Goal: Task Accomplishment & Management: Manage account settings

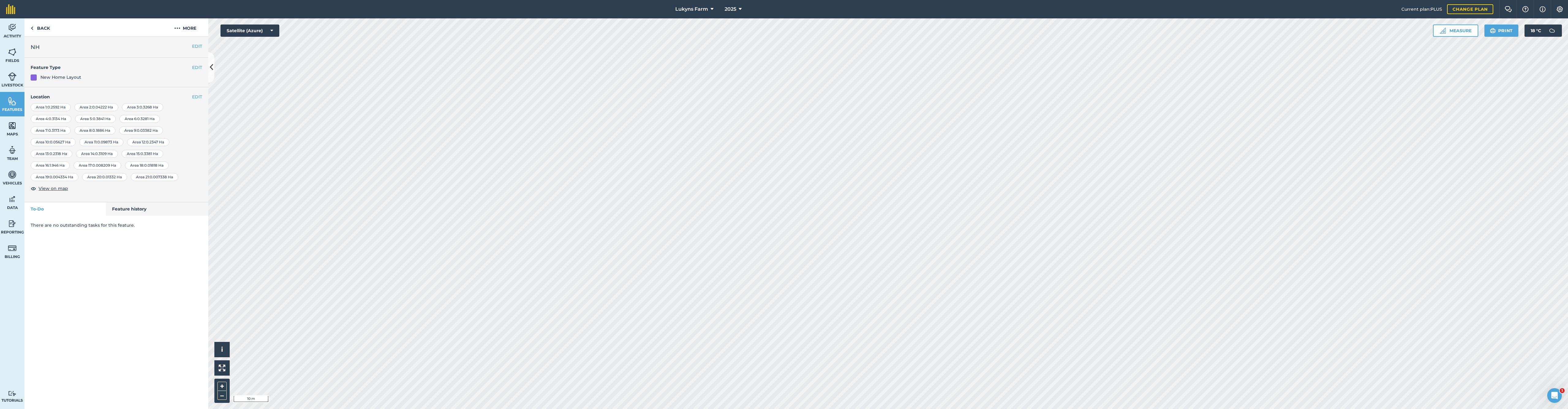
click at [195, 69] on button "EDIT" at bounding box center [196, 68] width 10 height 7
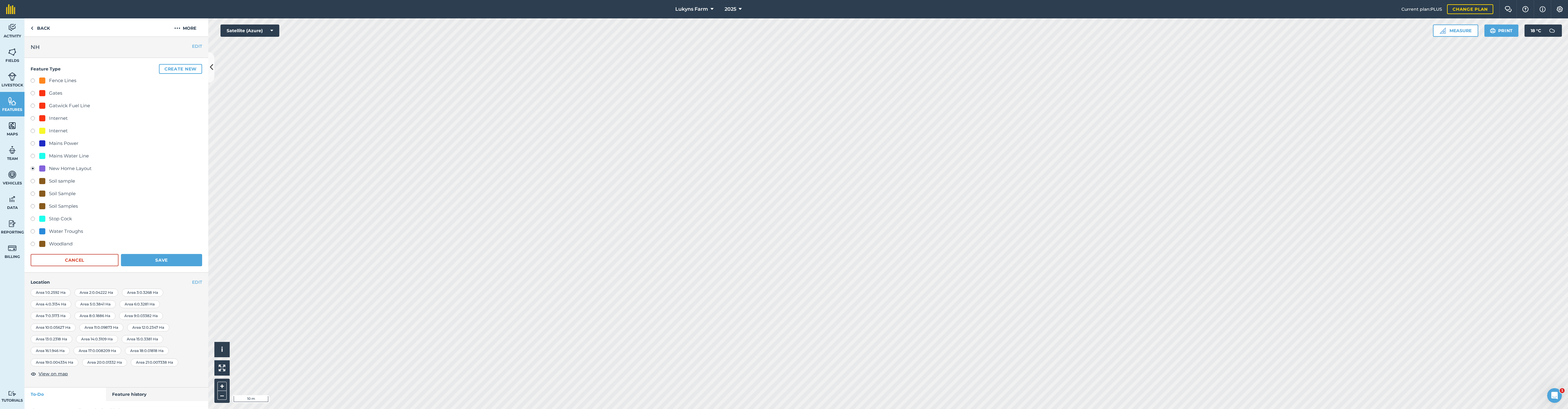
scroll to position [11, 0]
click at [192, 271] on button "EDIT" at bounding box center [196, 271] width 10 height 7
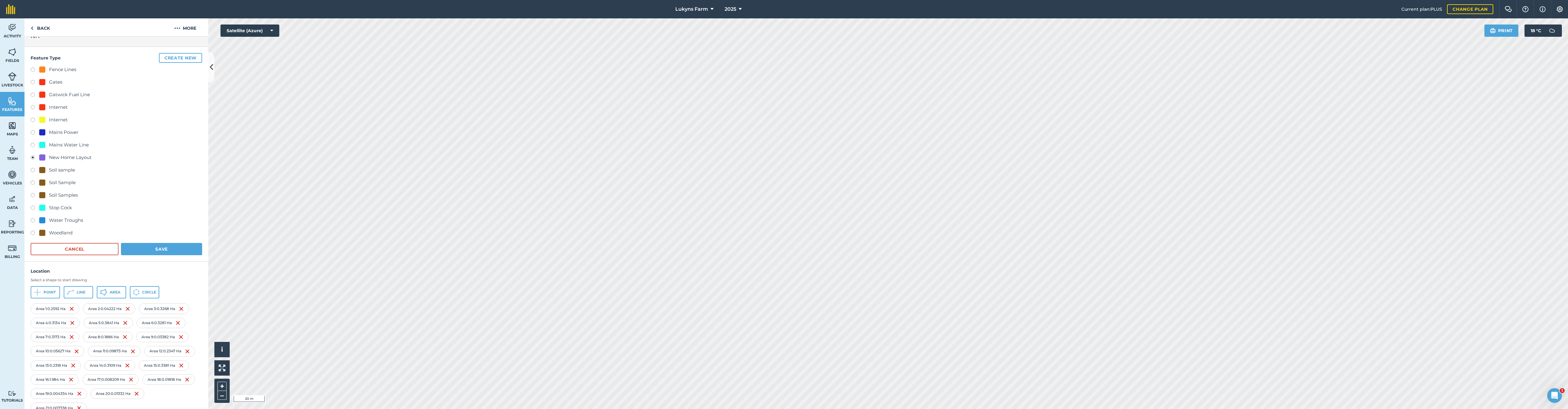
click at [151, 250] on button "Save" at bounding box center [162, 249] width 81 height 13
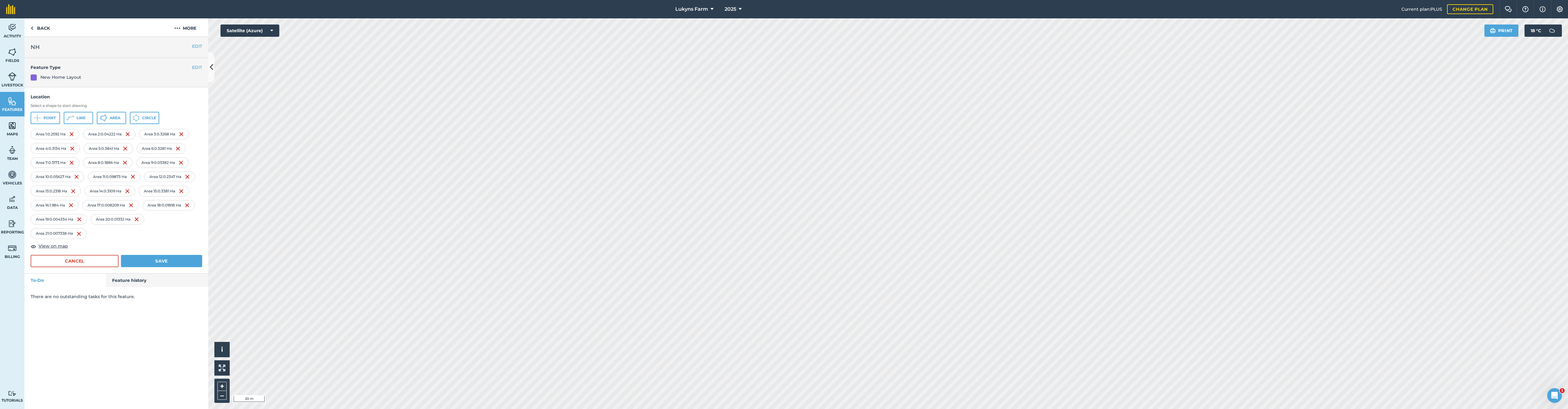
click at [161, 262] on button "Save" at bounding box center [162, 262] width 81 height 13
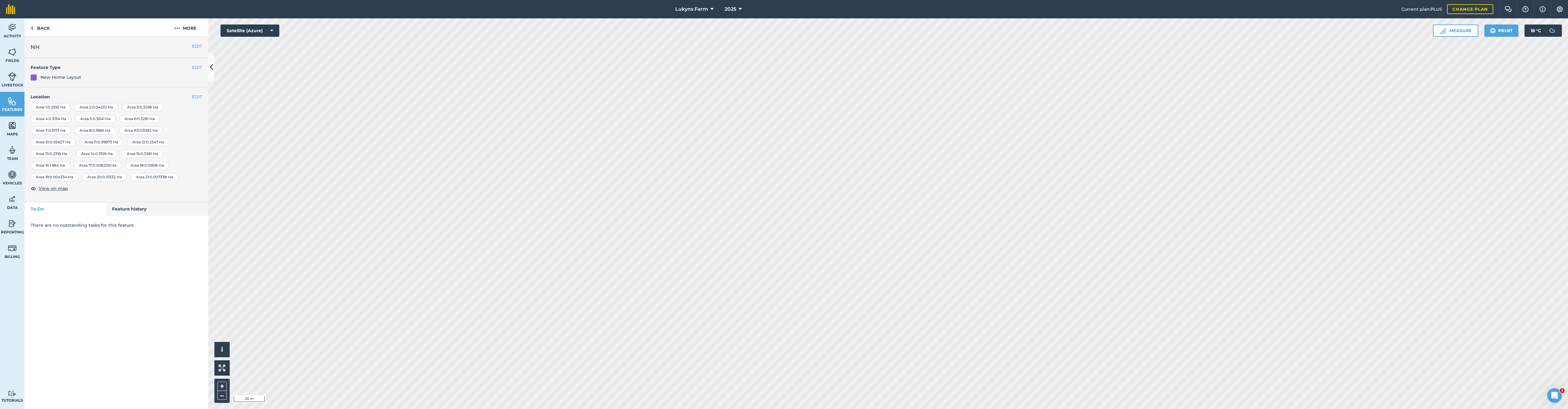
click at [200, 97] on button "EDIT" at bounding box center [196, 97] width 10 height 7
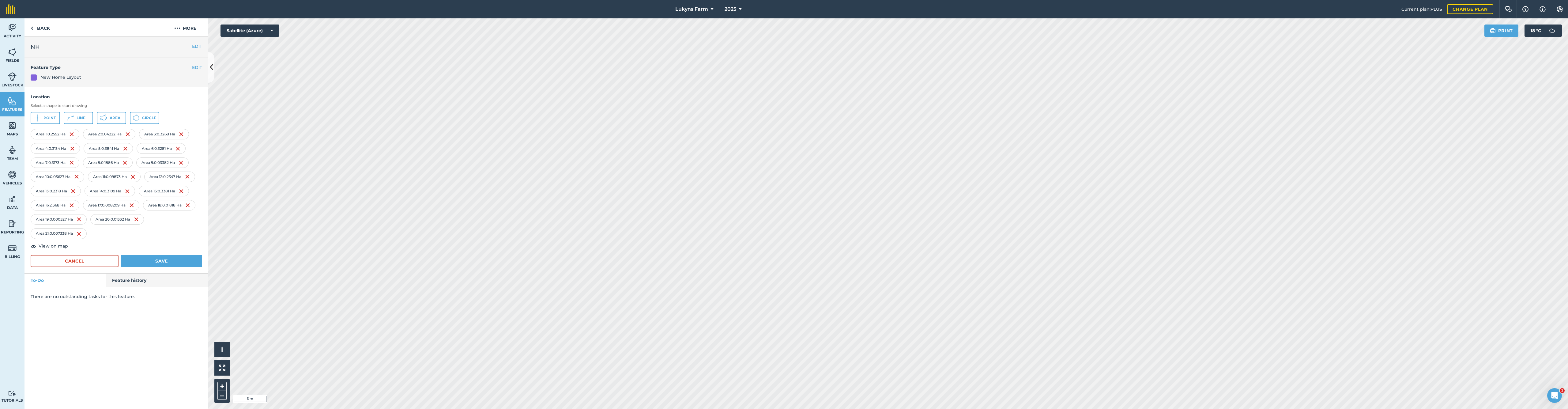
click at [151, 261] on button "Save" at bounding box center [162, 262] width 81 height 13
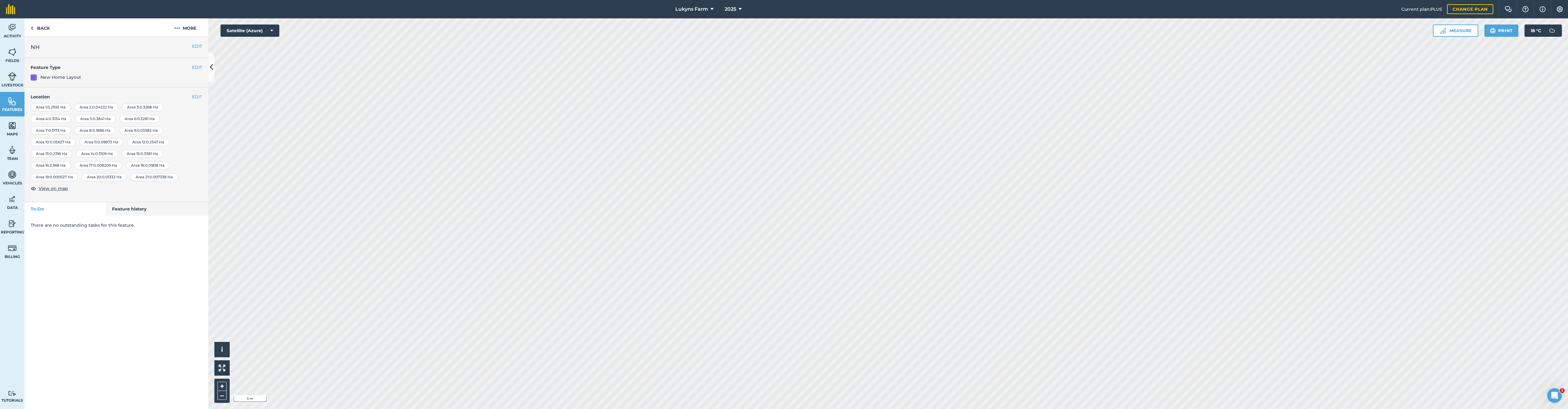
click at [198, 95] on button "EDIT" at bounding box center [196, 97] width 10 height 7
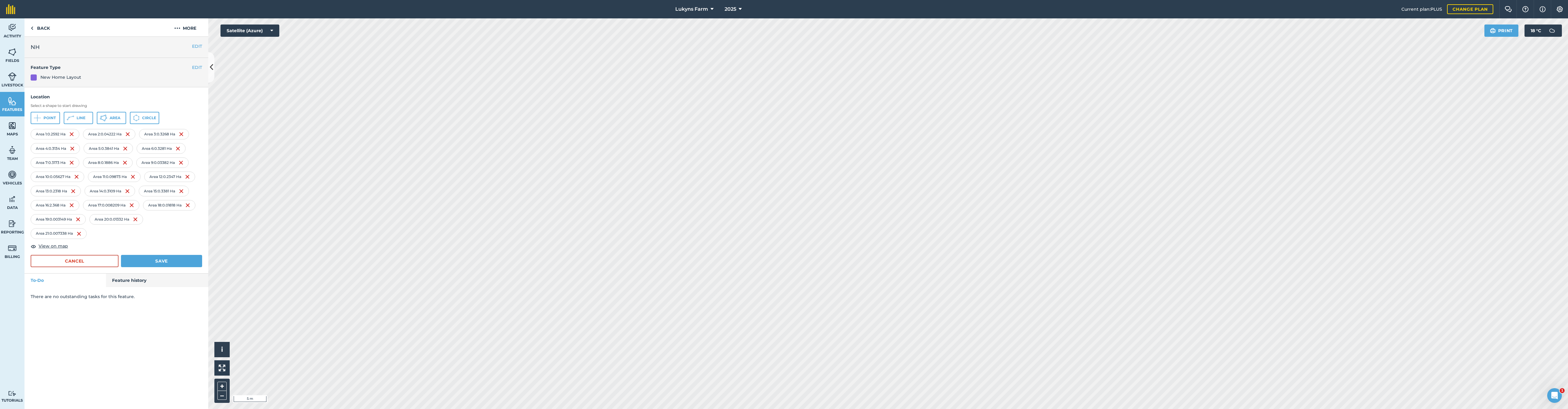
click at [155, 261] on button "Save" at bounding box center [162, 262] width 81 height 13
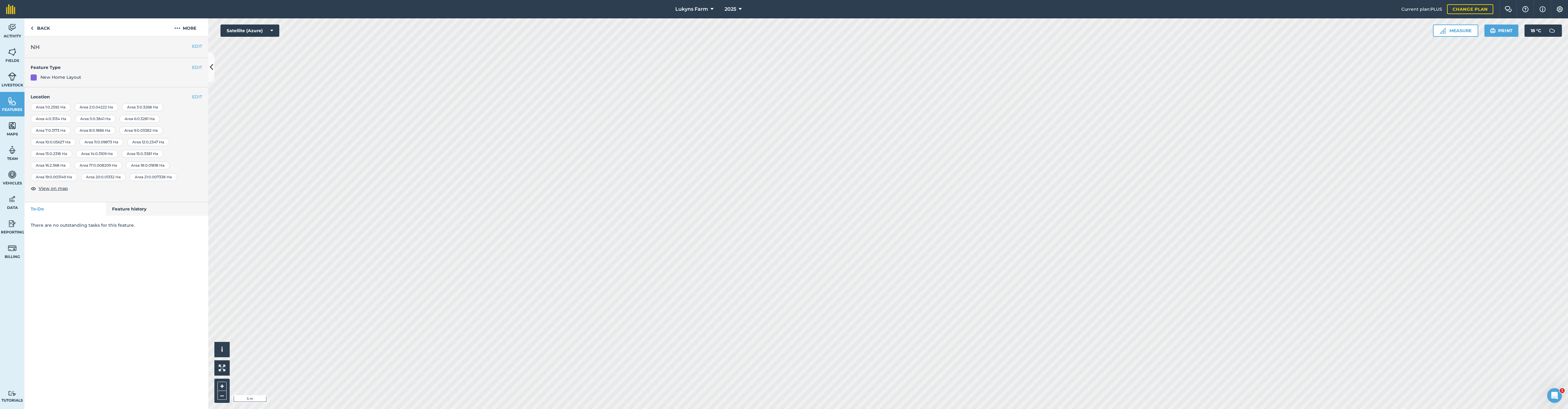
click at [197, 100] on button "EDIT" at bounding box center [196, 97] width 10 height 7
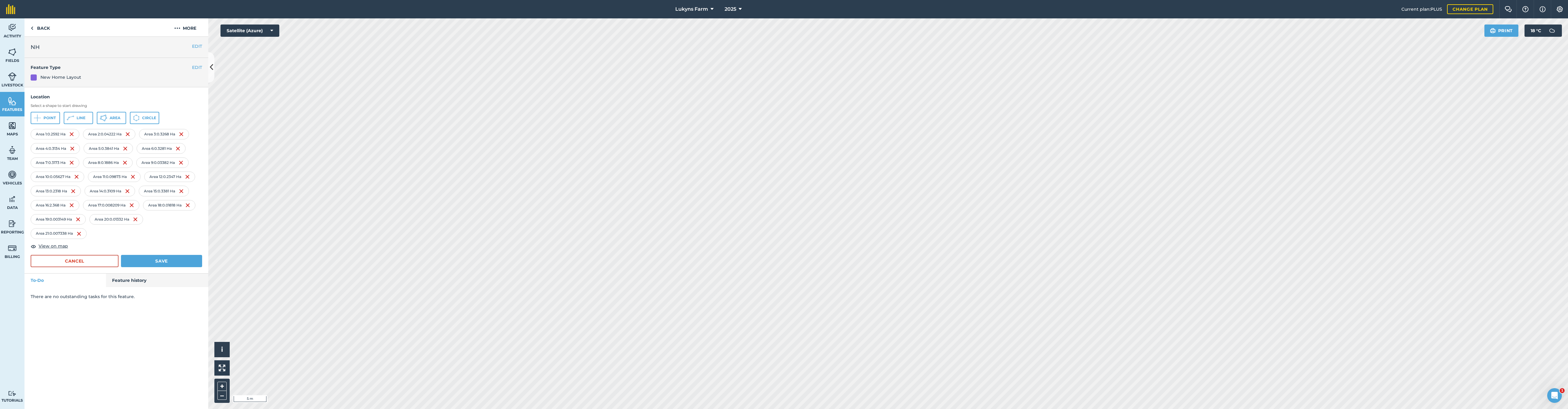
click at [79, 218] on img at bounding box center [78, 220] width 4 height 7
click at [167, 247] on button "Save" at bounding box center [162, 246] width 81 height 13
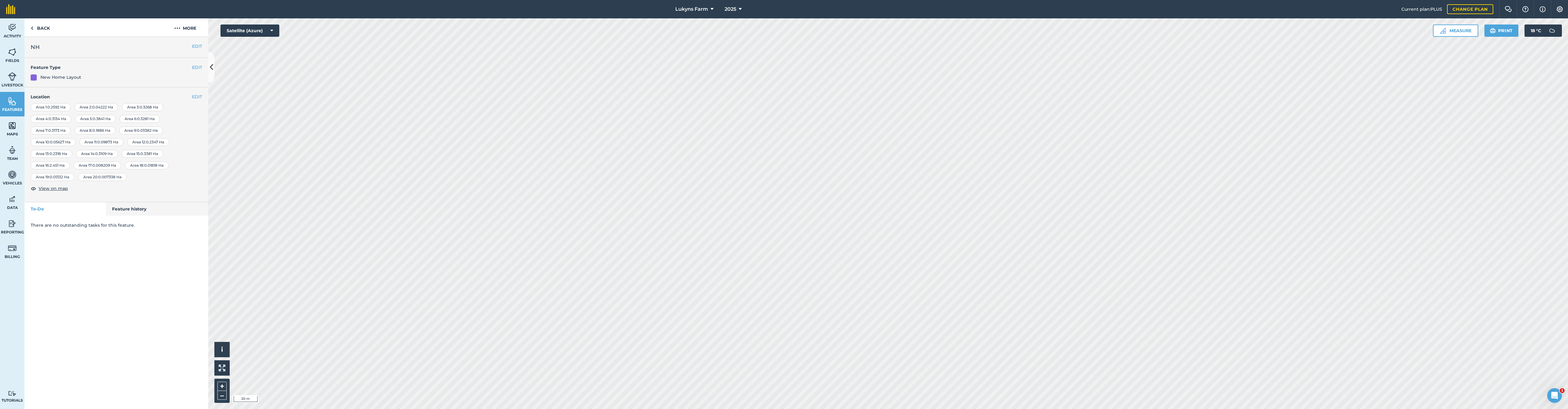
click at [1457, 30] on button "Measure" at bounding box center [1456, 30] width 46 height 13
click at [1456, 86] on icon at bounding box center [1452, 85] width 7 height 7
click at [1518, 113] on button "Discard" at bounding box center [1512, 115] width 34 height 13
click at [195, 97] on button "EDIT" at bounding box center [196, 97] width 10 height 7
